Goal: Task Accomplishment & Management: Complete application form

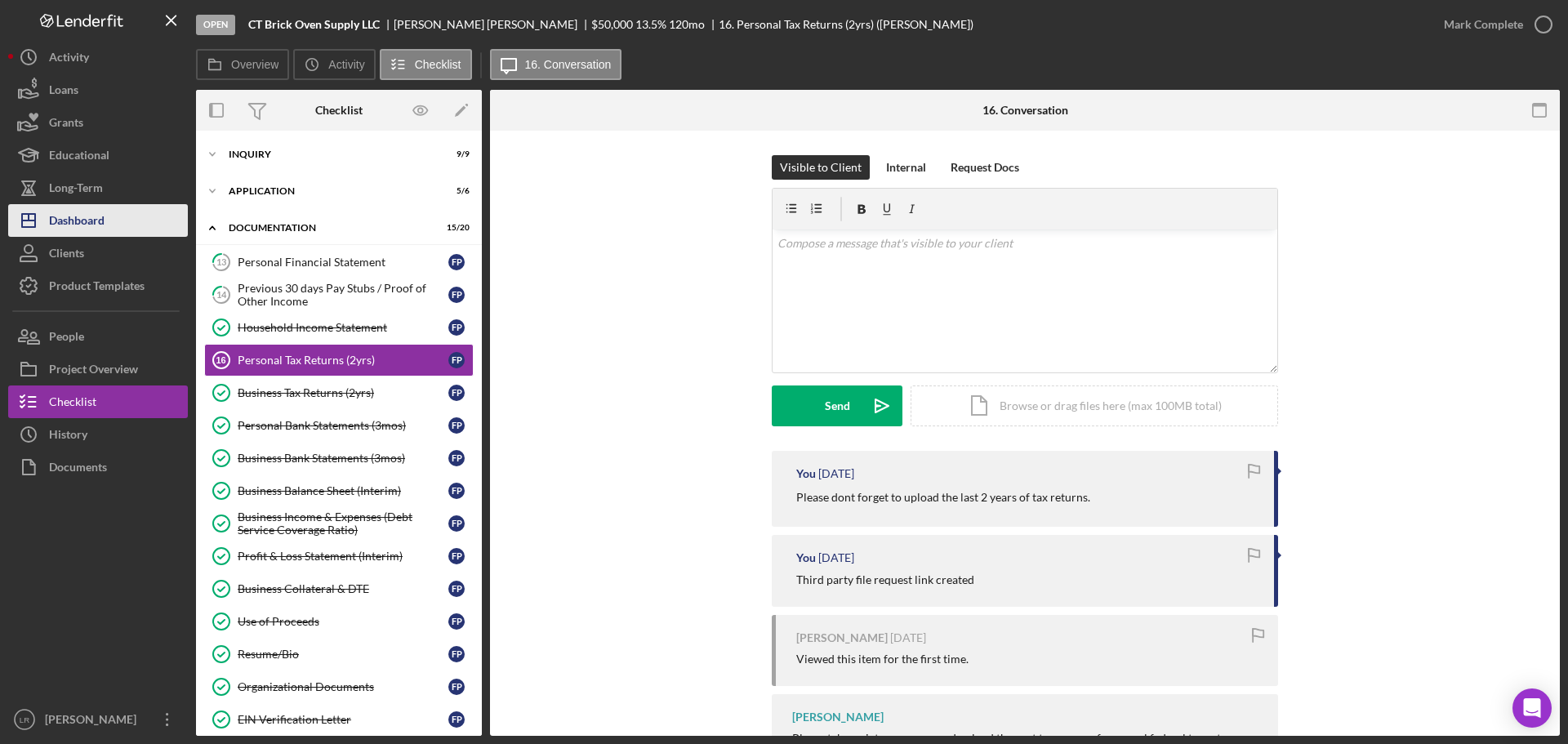
click at [121, 218] on button "Icon/Dashboard Dashboard" at bounding box center [99, 220] width 180 height 33
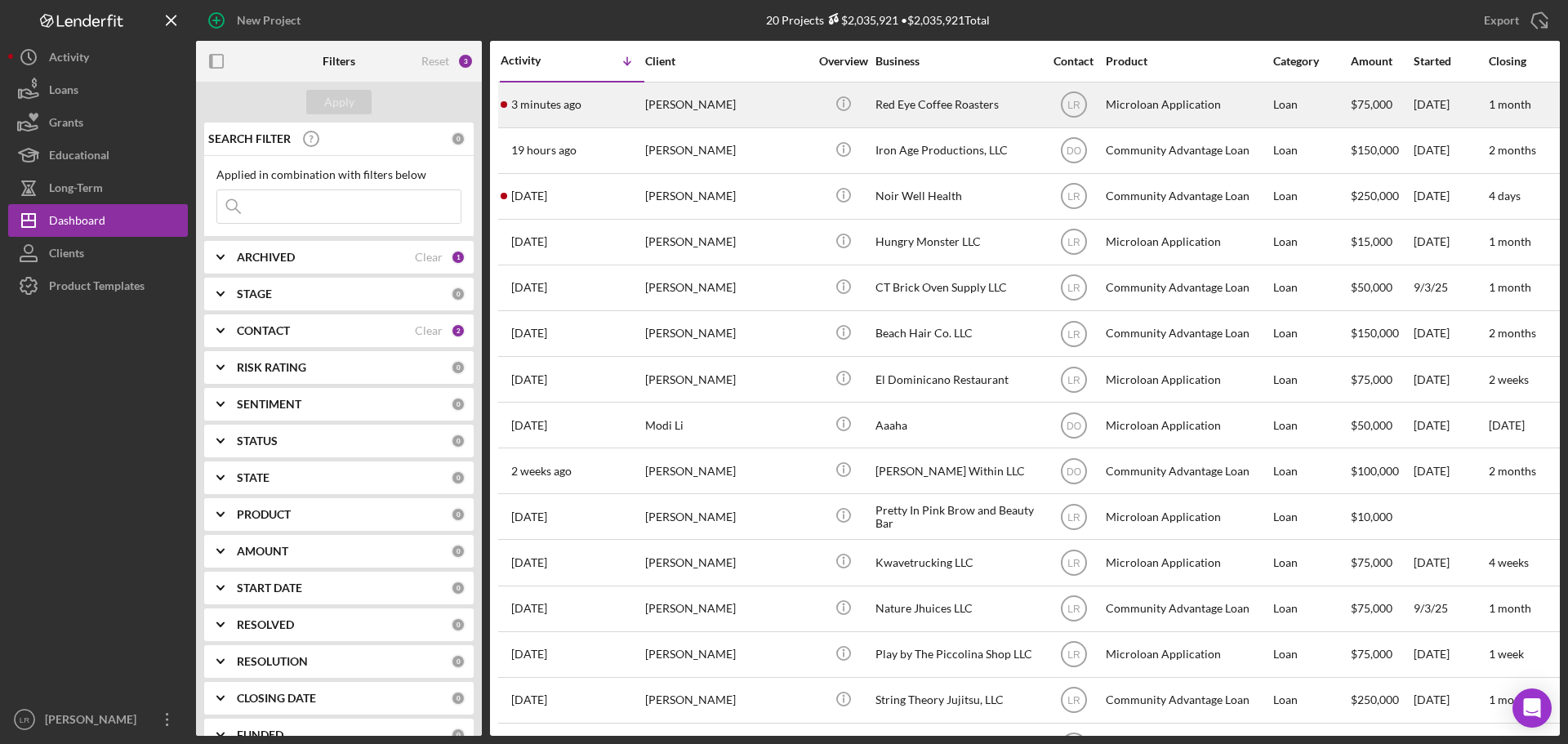
click at [758, 109] on div "[PERSON_NAME]" at bounding box center [727, 104] width 164 height 43
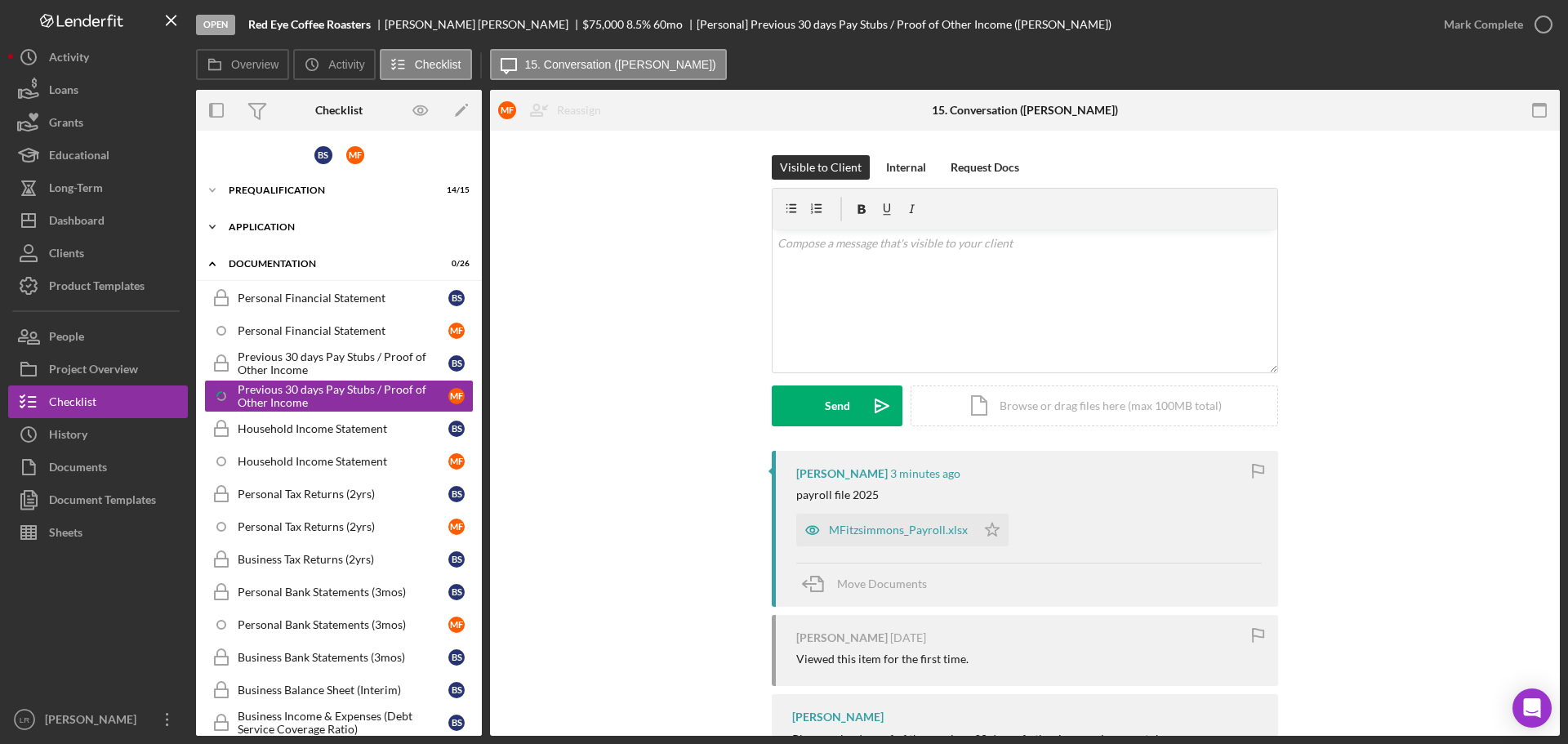
click at [304, 231] on div "Application" at bounding box center [345, 227] width 233 height 10
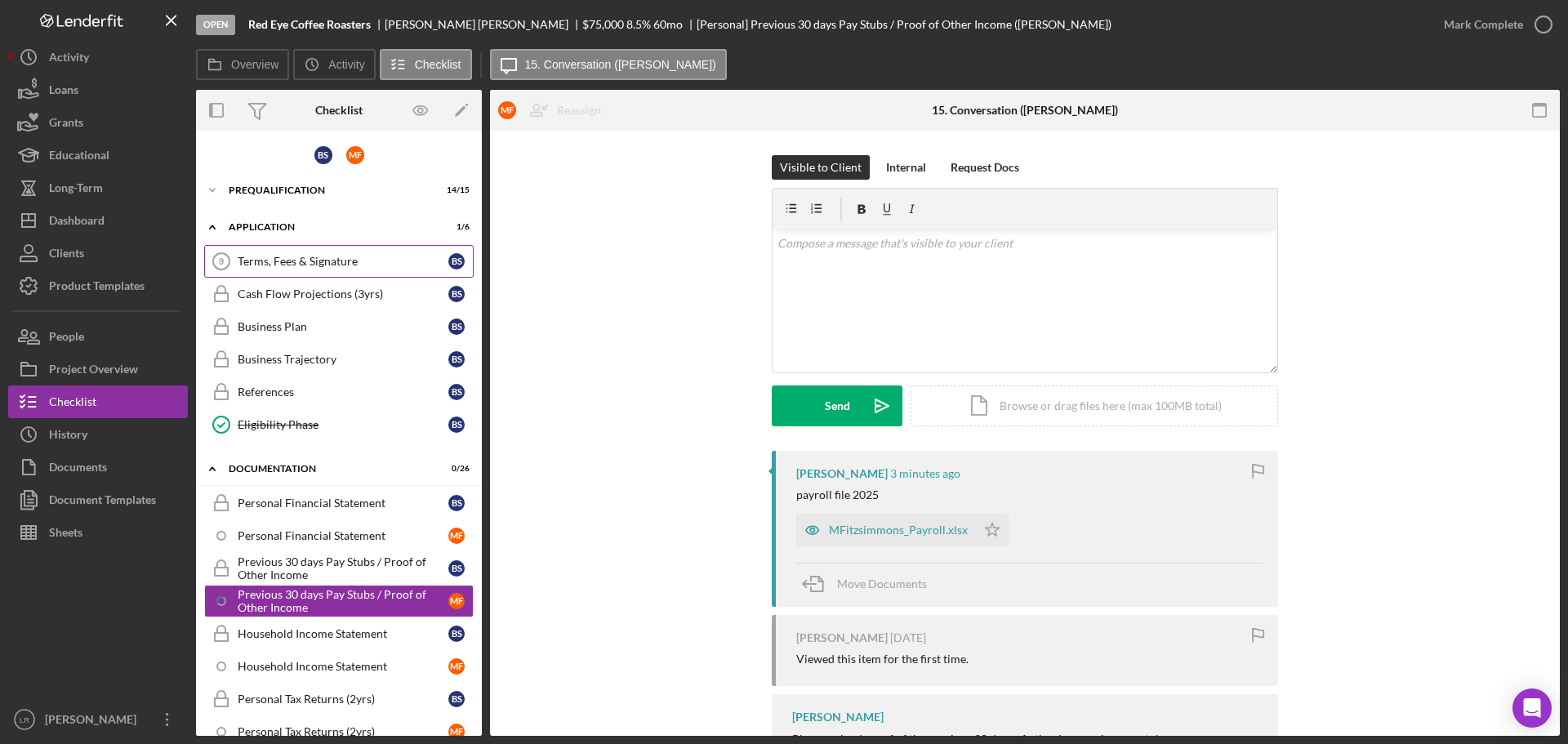
click at [303, 263] on div "Terms, Fees & Signature" at bounding box center [343, 261] width 211 height 13
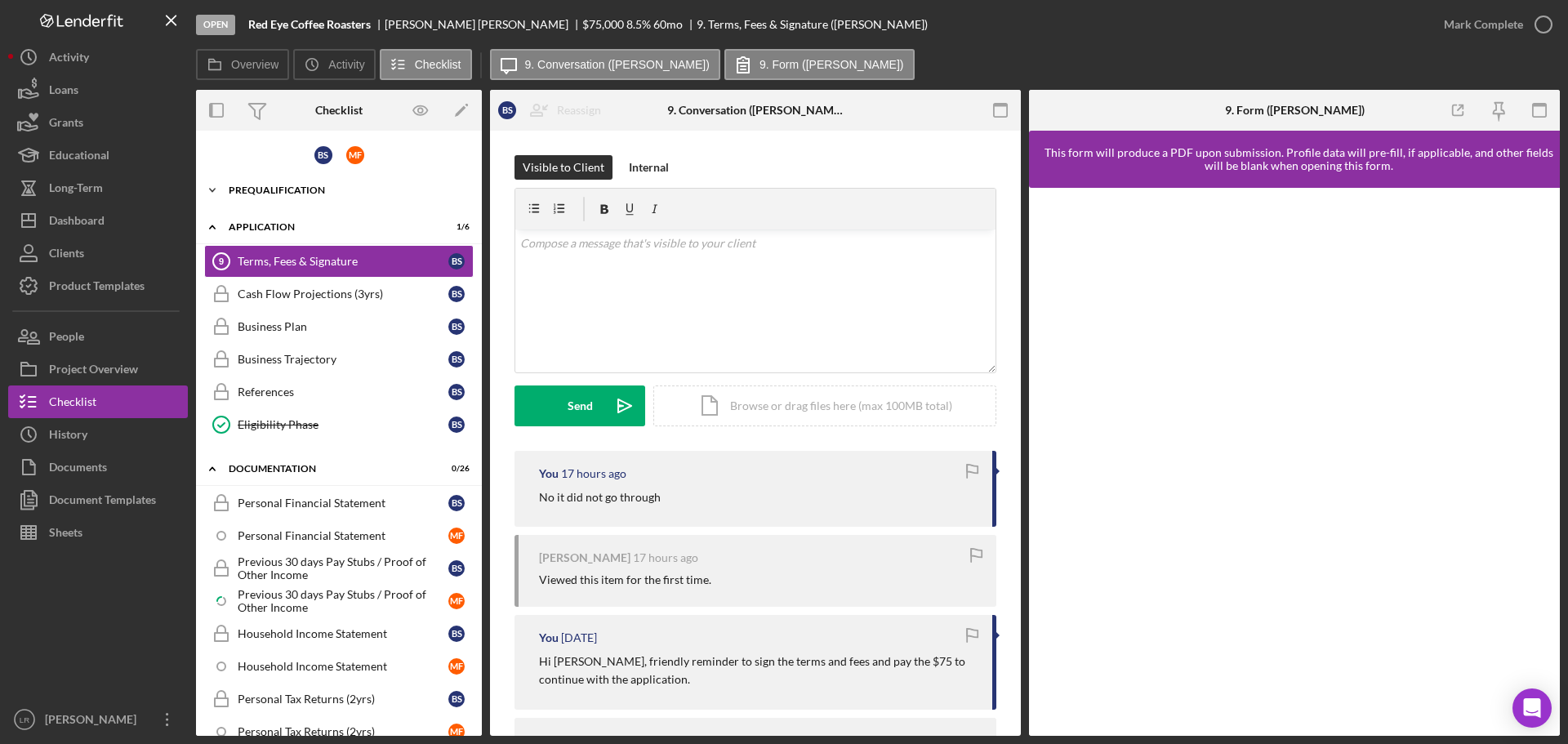
click at [314, 194] on div "Prequalification" at bounding box center [345, 191] width 233 height 10
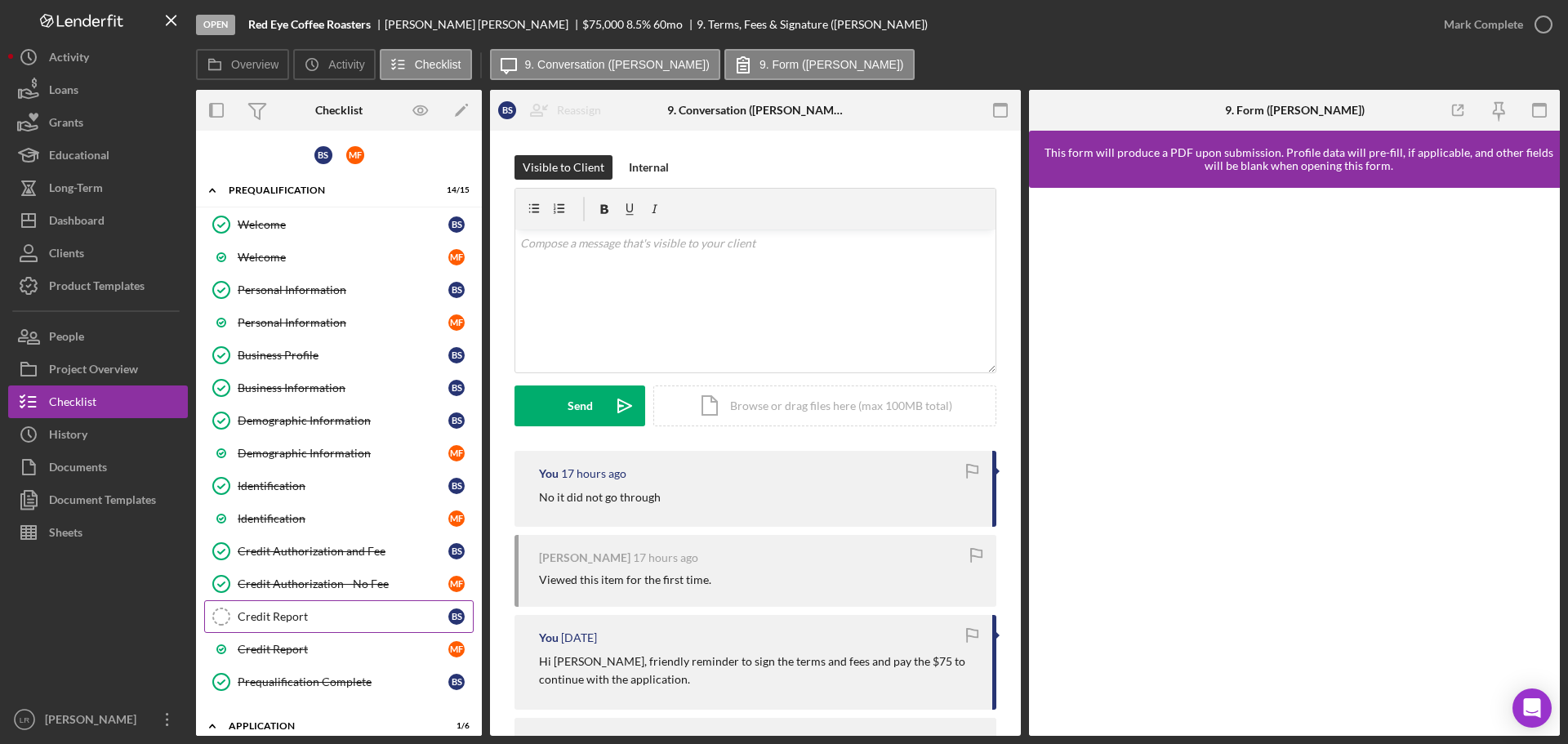
click at [311, 614] on div "Credit Report" at bounding box center [343, 617] width 211 height 13
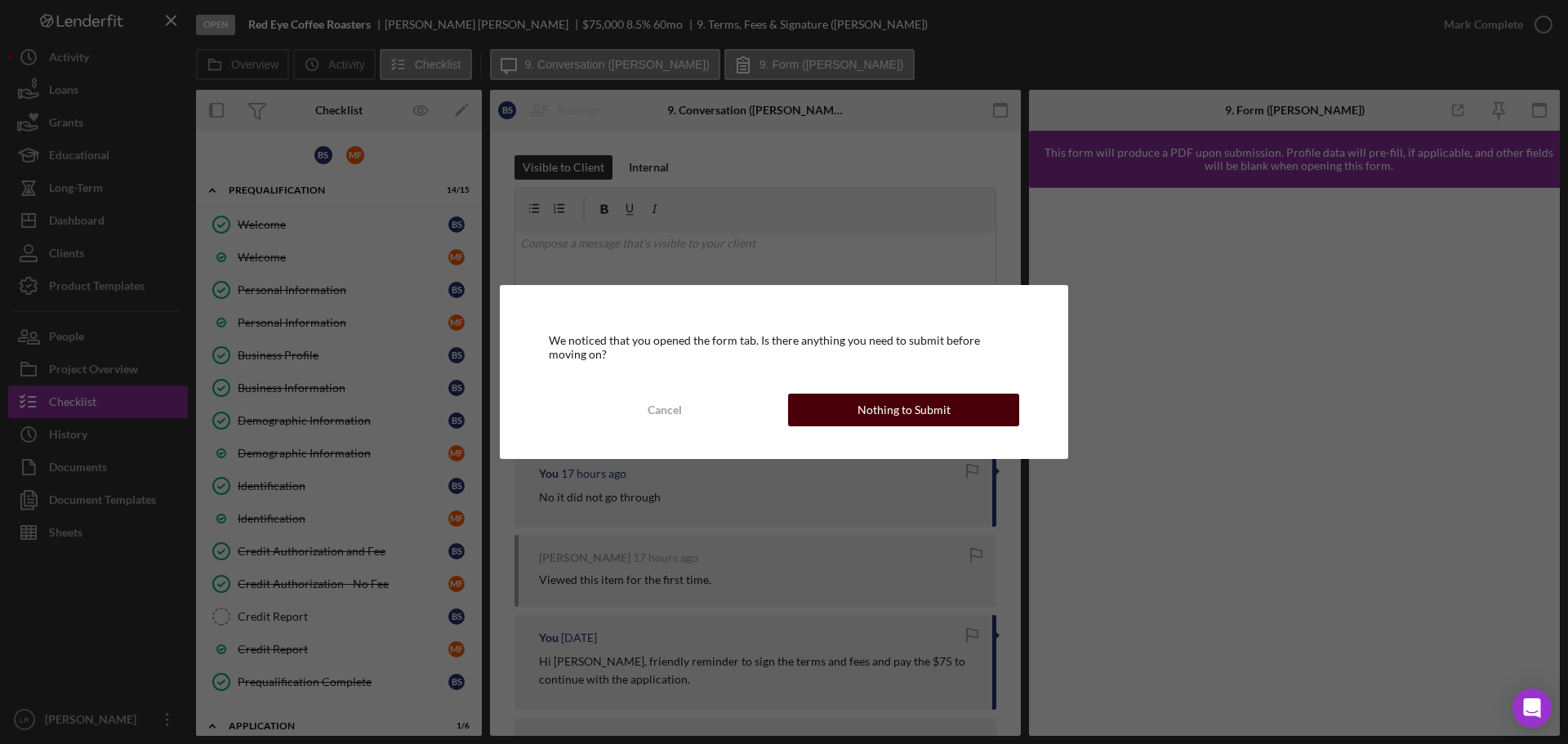
click at [935, 403] on div "Nothing to Submit" at bounding box center [904, 410] width 93 height 33
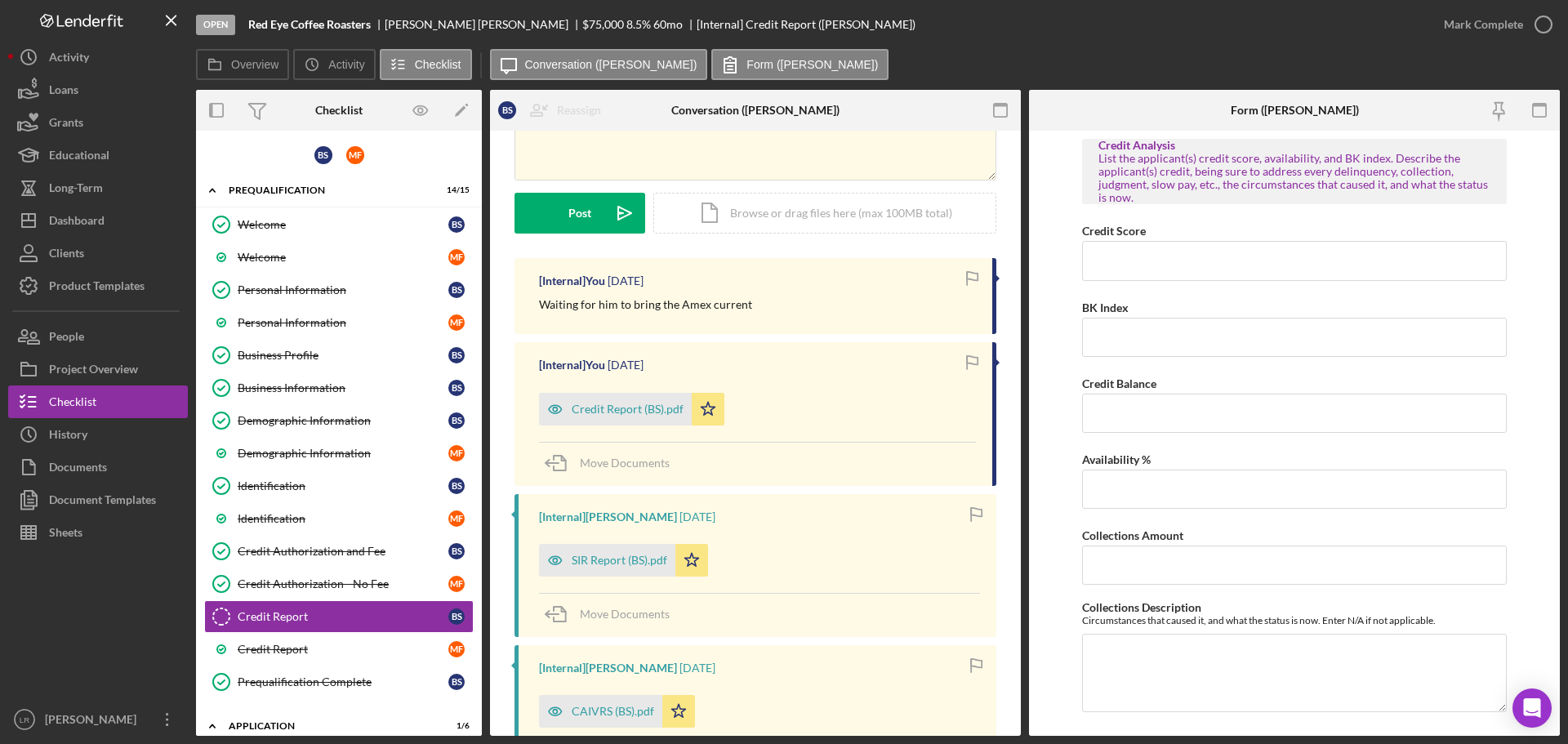
scroll to position [337, 0]
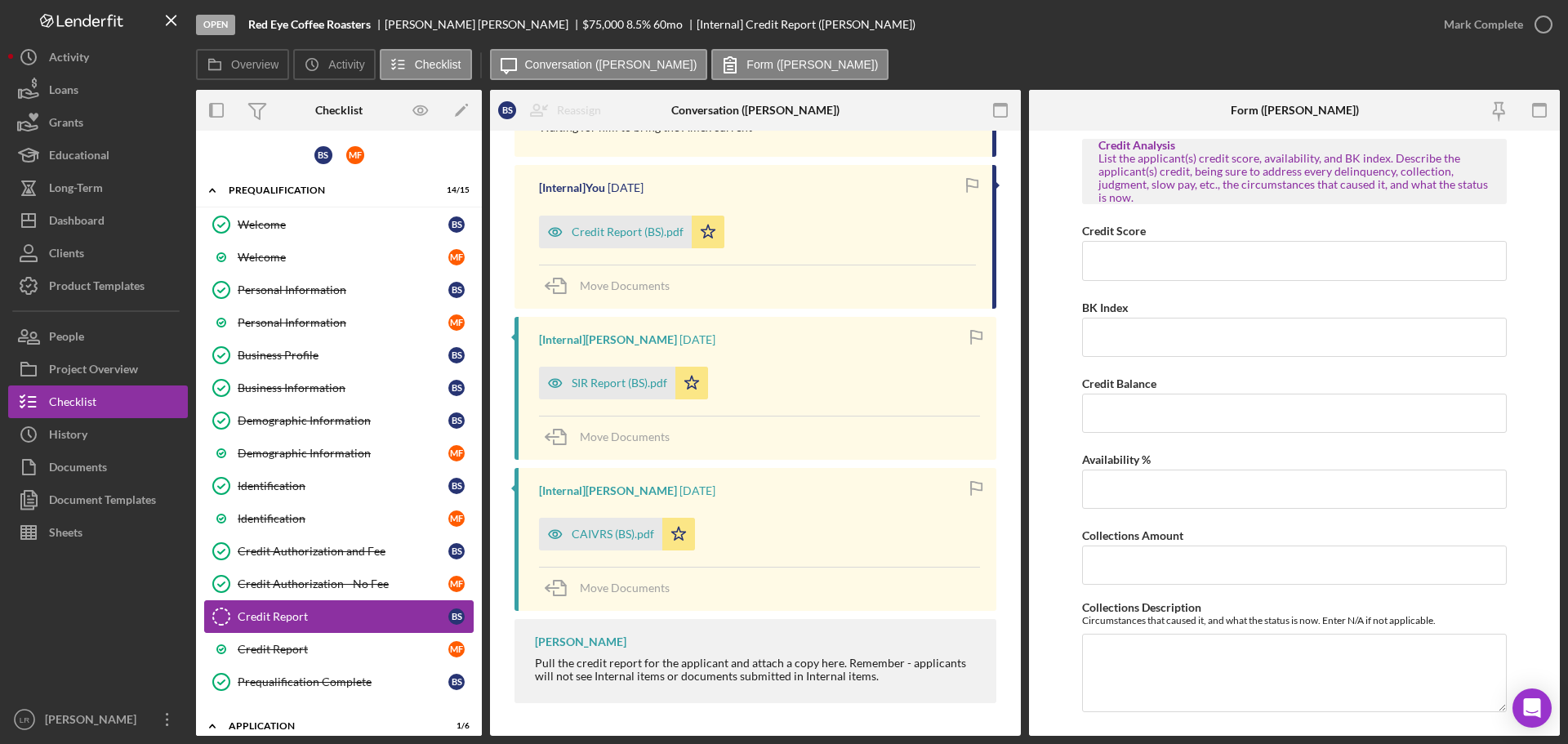
click at [308, 619] on div "Credit Report" at bounding box center [343, 617] width 211 height 13
click at [300, 648] on div "Credit Report" at bounding box center [343, 649] width 211 height 13
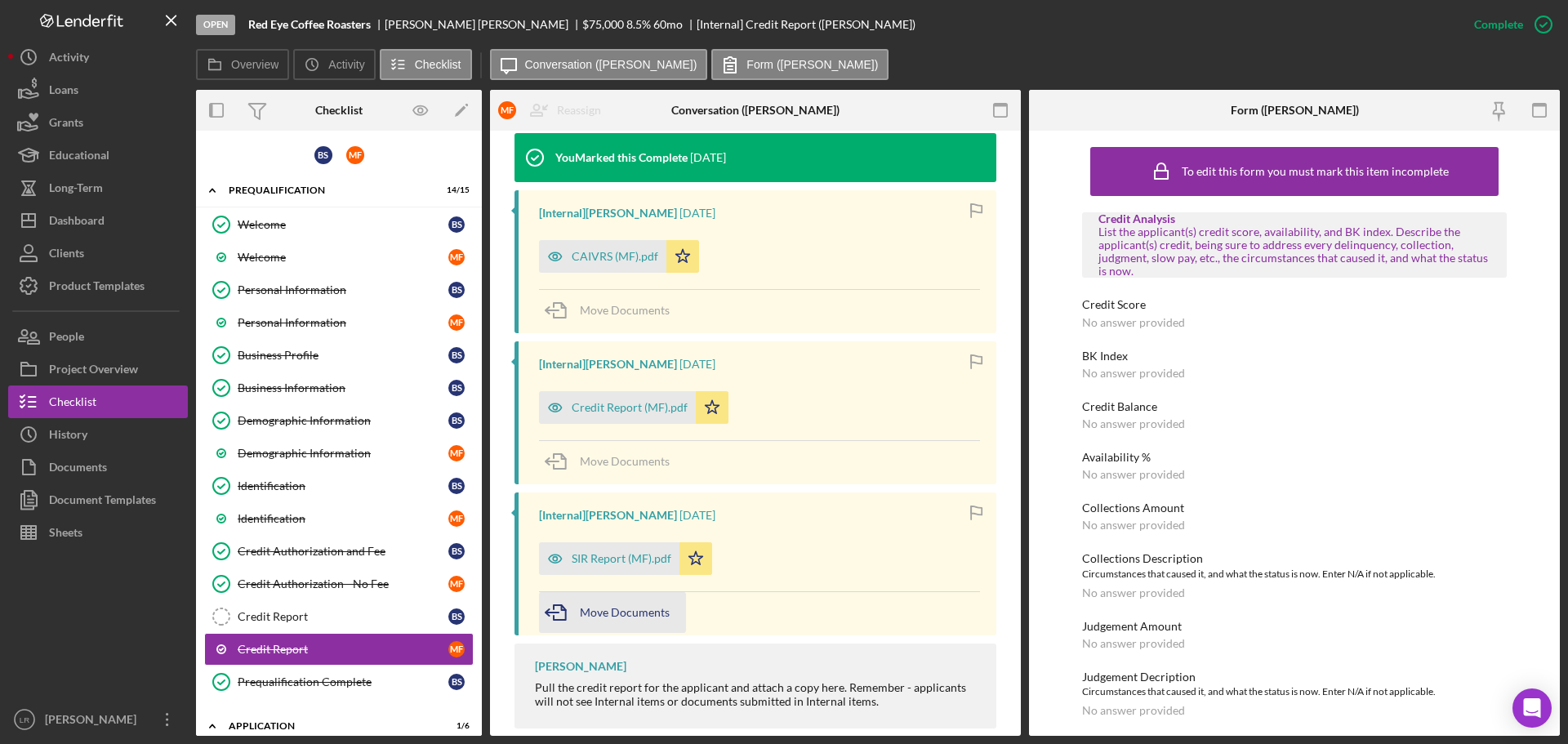
scroll to position [535, 0]
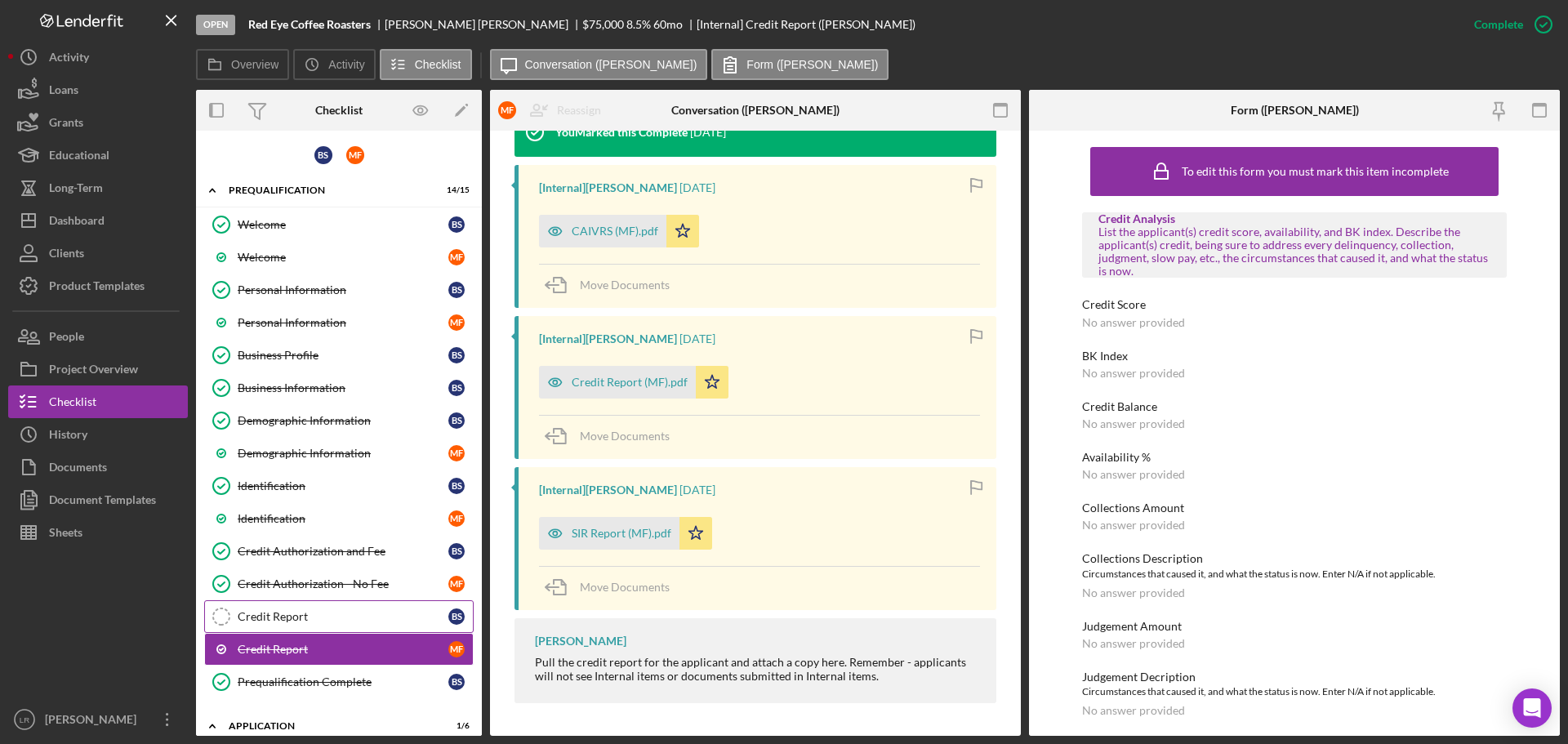
click at [344, 619] on div "Credit Report" at bounding box center [343, 617] width 211 height 13
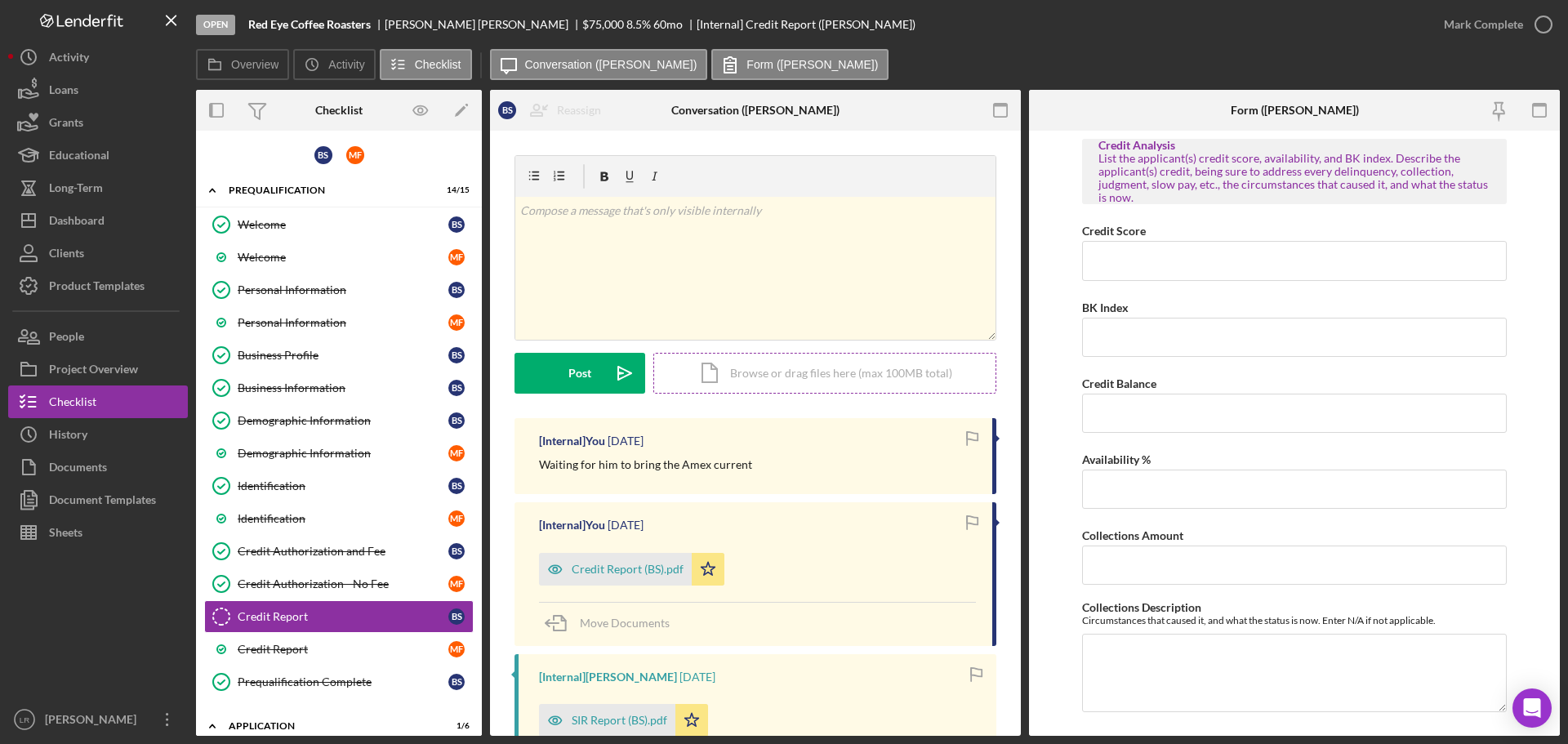
click at [758, 367] on div "Icon/Document Browse or drag files here (max 100MB total) Tap to choose files o…" at bounding box center [824, 372] width 343 height 41
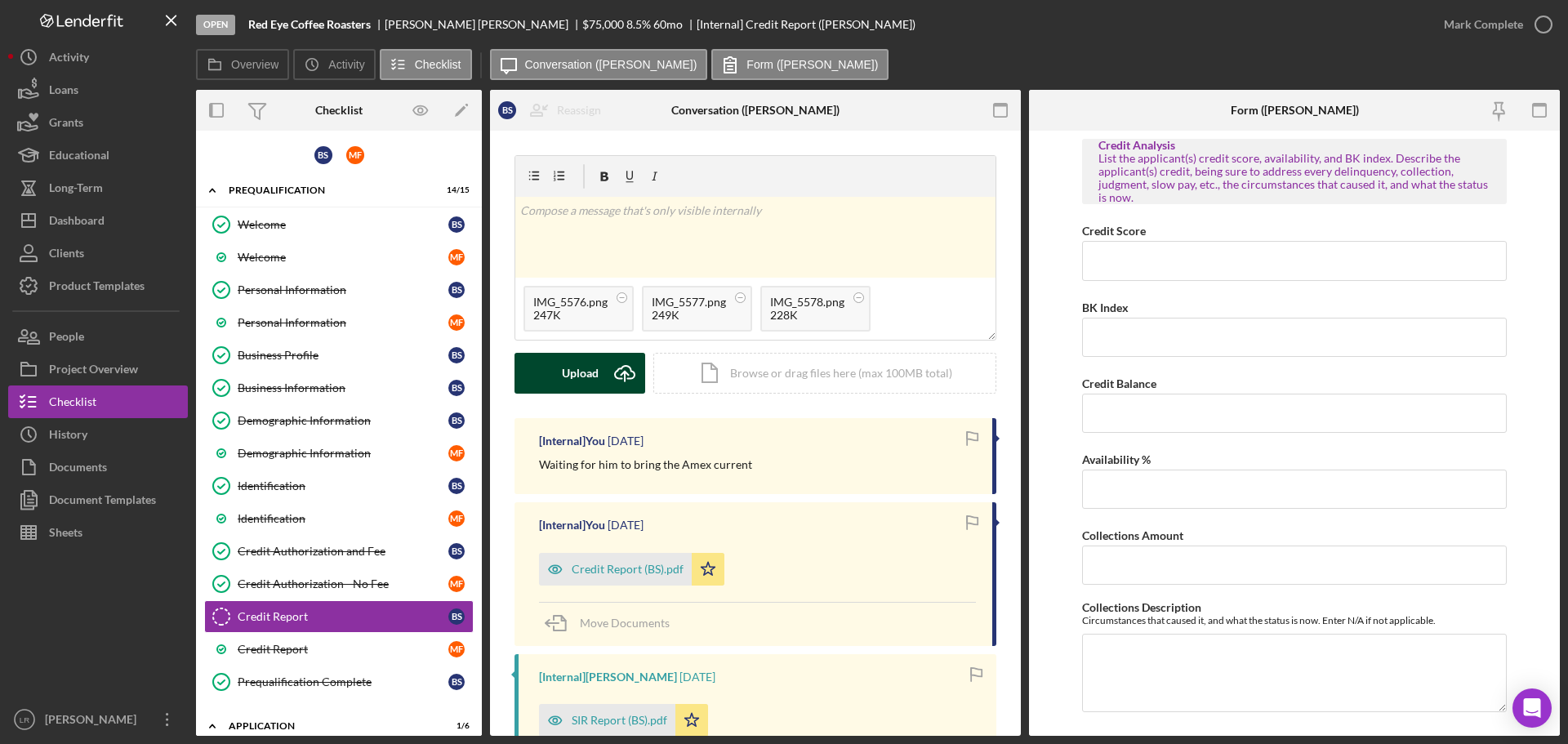
click at [571, 369] on div "Upload" at bounding box center [580, 372] width 36 height 41
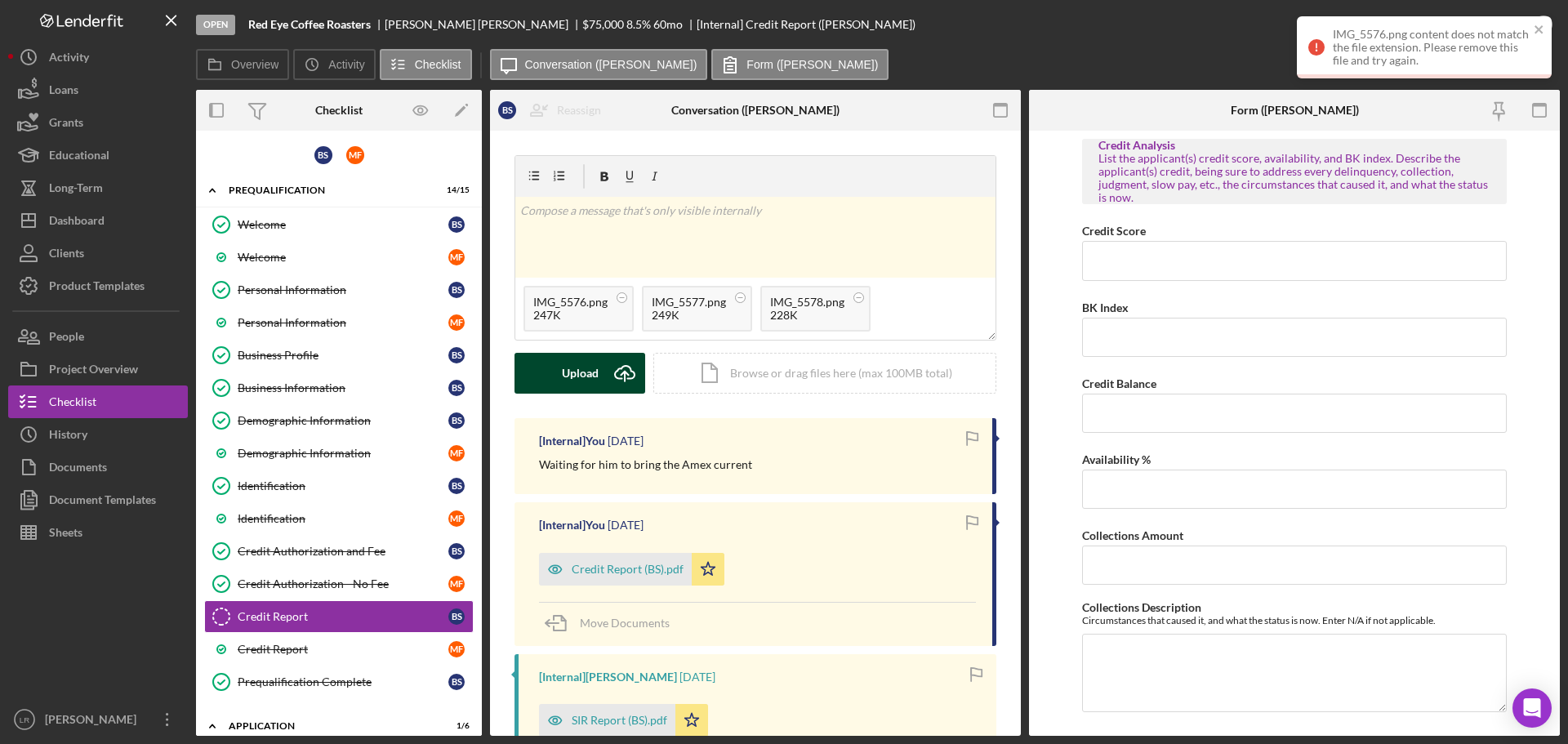
click at [582, 373] on div "Upload" at bounding box center [580, 372] width 36 height 41
click at [1543, 34] on icon "close" at bounding box center [1539, 30] width 11 height 13
click at [1534, 26] on icon "close" at bounding box center [1539, 30] width 11 height 13
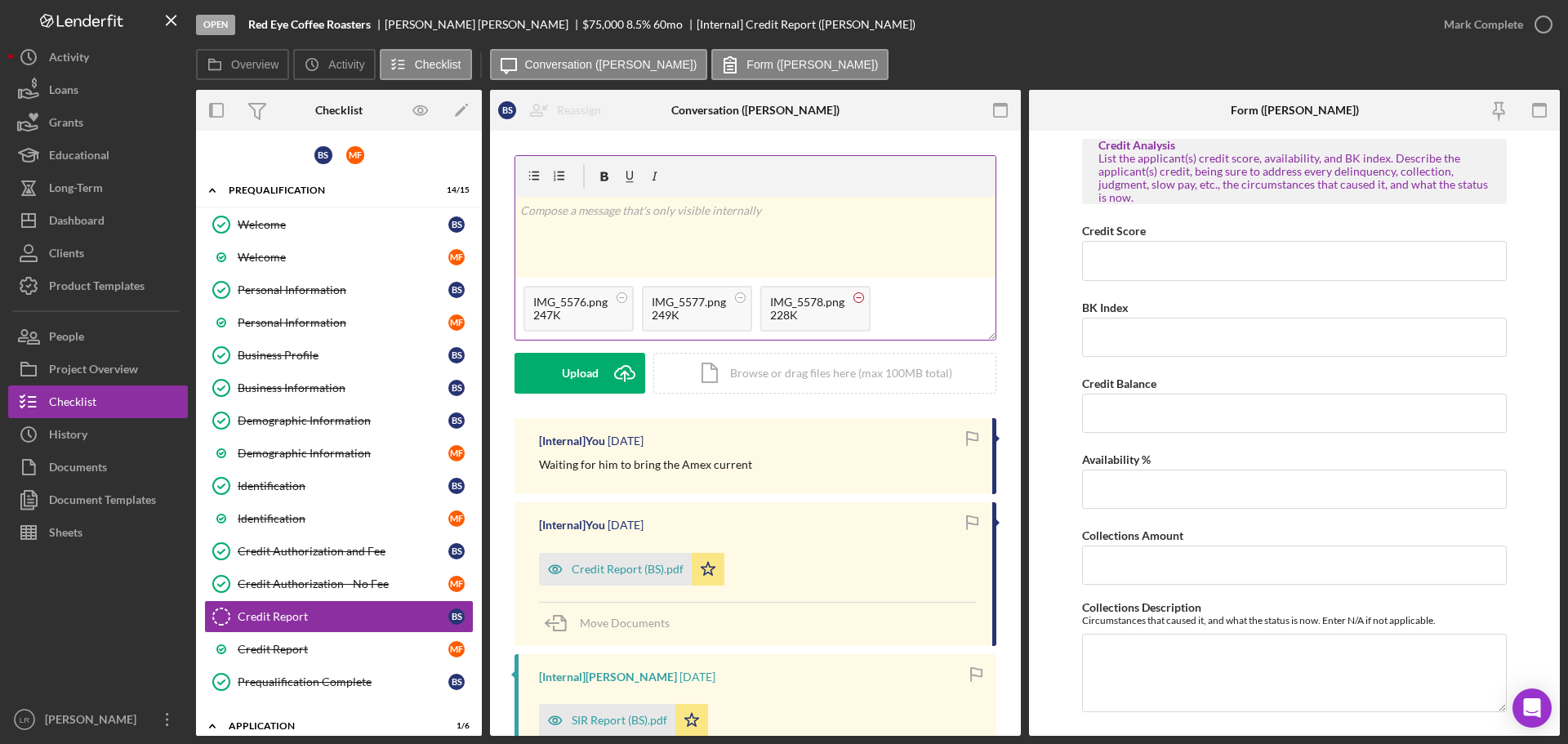
click at [862, 298] on circle at bounding box center [859, 297] width 10 height 10
click at [736, 297] on circle at bounding box center [741, 297] width 10 height 10
click at [617, 298] on icon at bounding box center [621, 297] width 20 height 20
